Goal: Task Accomplishment & Management: Use online tool/utility

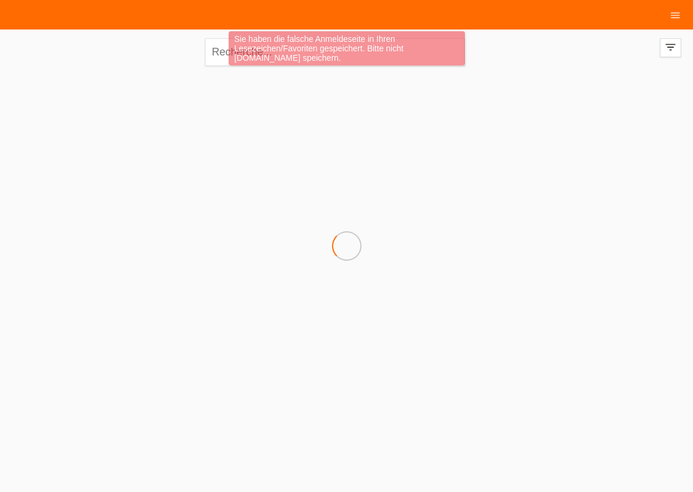
click at [262, 167] on div at bounding box center [346, 131] width 681 height 118
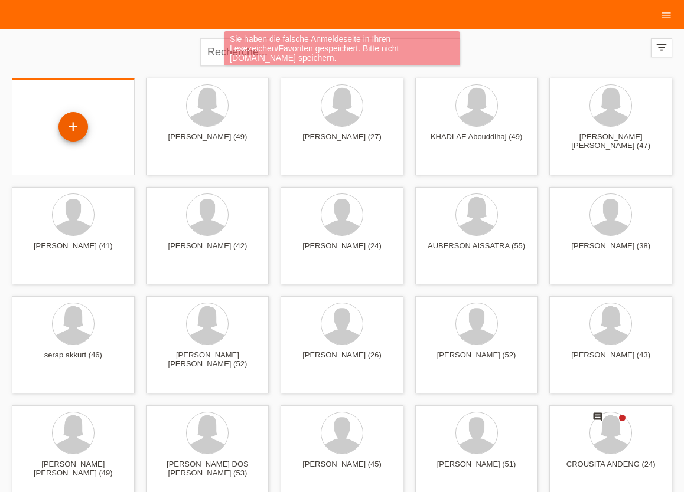
click at [75, 130] on div "+" at bounding box center [73, 127] width 30 height 30
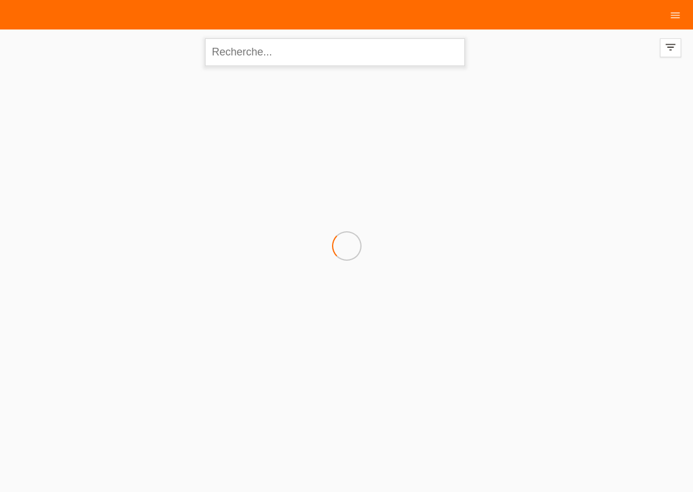
click at [245, 56] on input "text" at bounding box center [335, 52] width 260 height 28
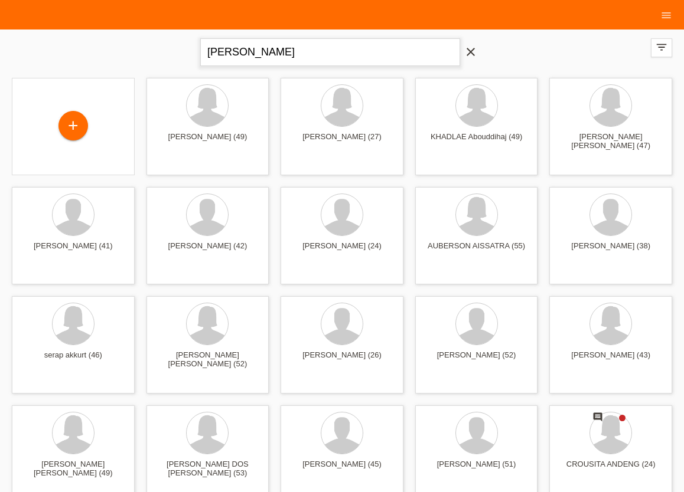
type input "ahmad nahyet"
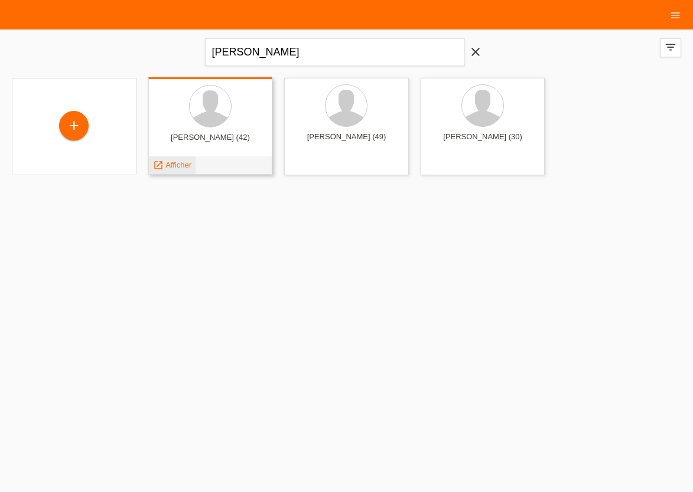
click at [178, 159] on div "launch Afficher" at bounding box center [172, 165] width 47 height 18
click at [179, 162] on span "Afficher" at bounding box center [178, 165] width 26 height 9
